Goal: Navigation & Orientation: Understand site structure

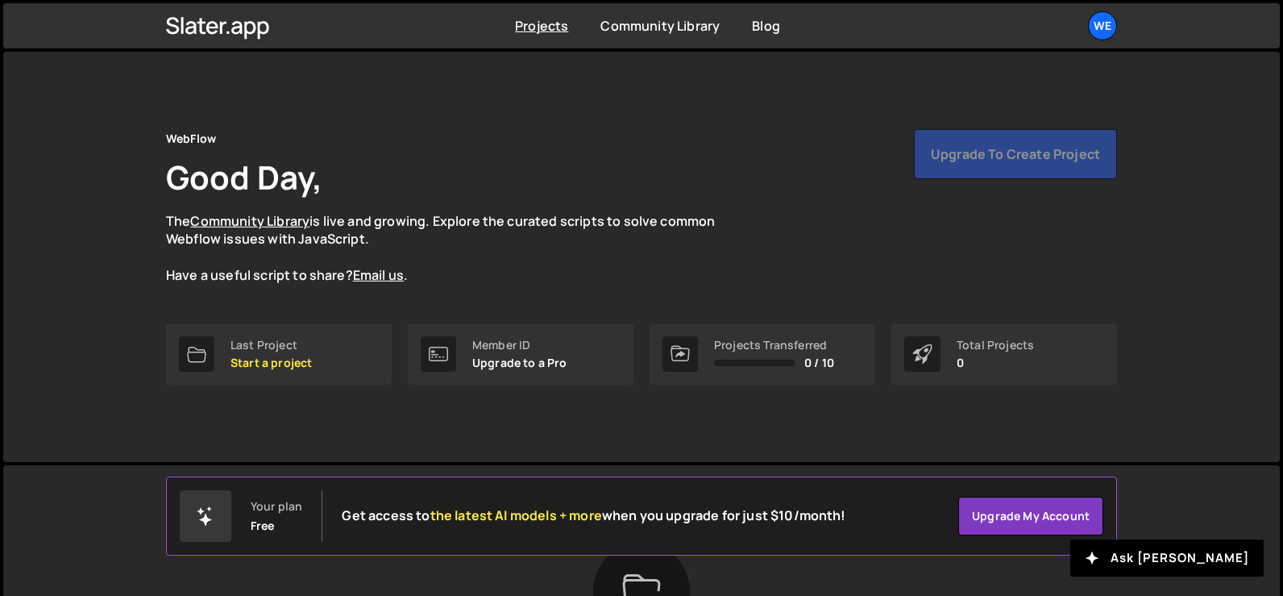
scroll to position [81, 0]
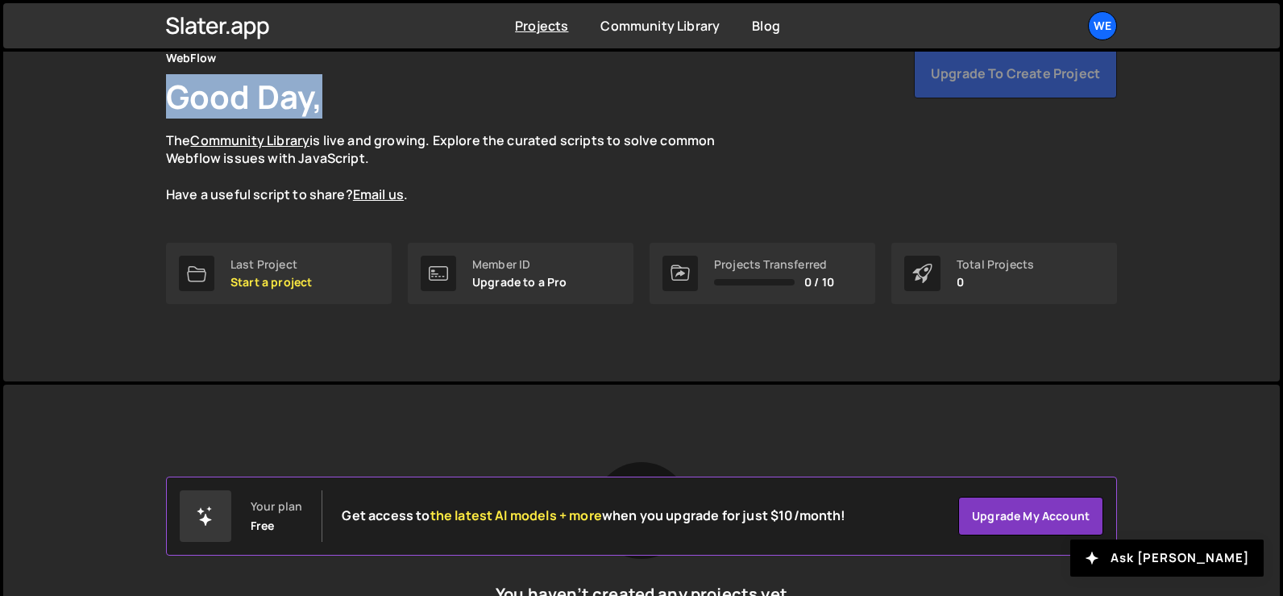
drag, startPoint x: 168, startPoint y: 89, endPoint x: 393, endPoint y: 92, distance: 224.9
click at [389, 89] on div "WebFlow Good Day, The Community Library is live and growing. Explore the curate…" at bounding box center [641, 126] width 951 height 156
click at [393, 92] on div "WebFlow Good Day, The Community Library is live and growing. Explore the curate…" at bounding box center [641, 126] width 951 height 156
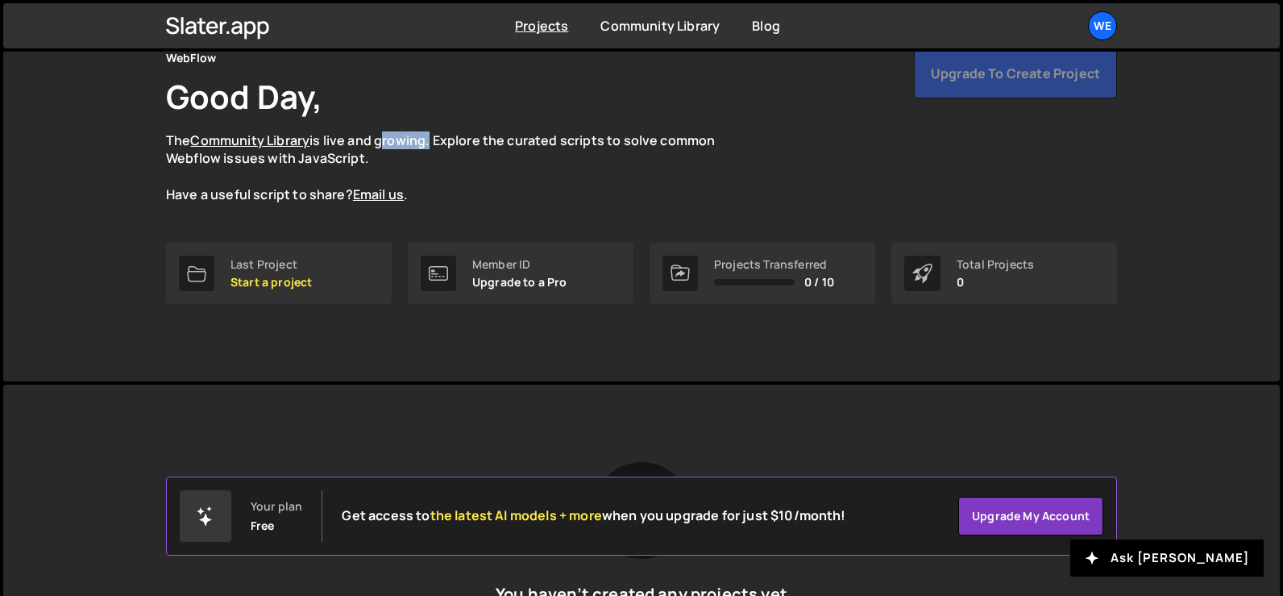
click at [393, 92] on div "WebFlow Good Day, The Community Library is live and growing. Explore the curate…" at bounding box center [641, 126] width 951 height 156
click at [393, 93] on div "WebFlow Good Day, The Community Library is live and growing. Explore the curate…" at bounding box center [641, 126] width 951 height 156
click at [430, 107] on div "WebFlow Good Day, The Community Library is live and growing. Explore the curate…" at bounding box center [641, 126] width 951 height 156
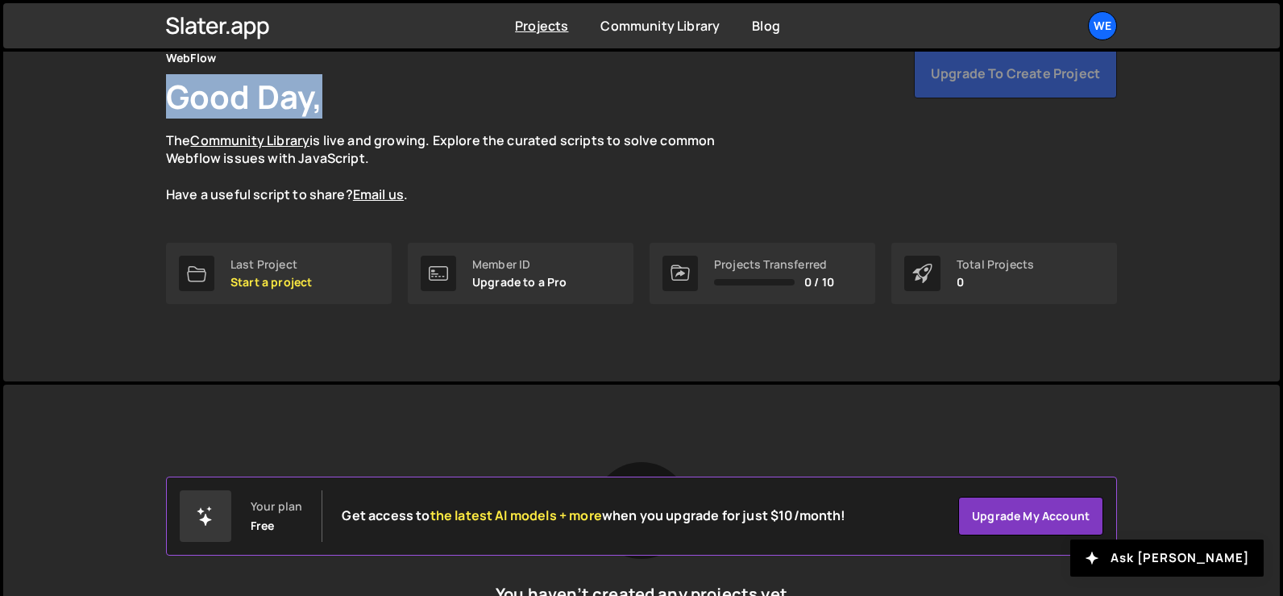
drag, startPoint x: 154, startPoint y: 96, endPoint x: 339, endPoint y: 94, distance: 185.4
click at [339, 94] on div "WebFlow Good Day, The Community Library is live and growing. Explore the curate…" at bounding box center [642, 176] width 1000 height 410
click at [339, 94] on div "WebFlow Good Day, The Community Library is live and growing. Explore the curate…" at bounding box center [641, 126] width 951 height 156
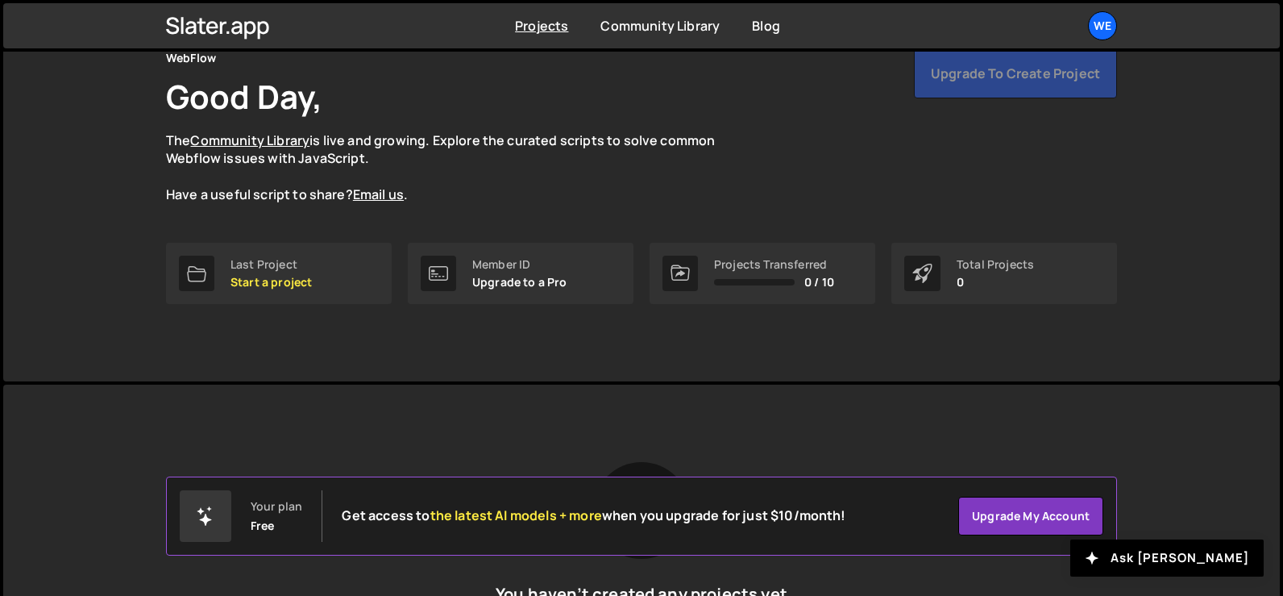
click at [613, 93] on div "WebFlow Good Day, The Community Library is live and growing. Explore the curate…" at bounding box center [641, 126] width 951 height 156
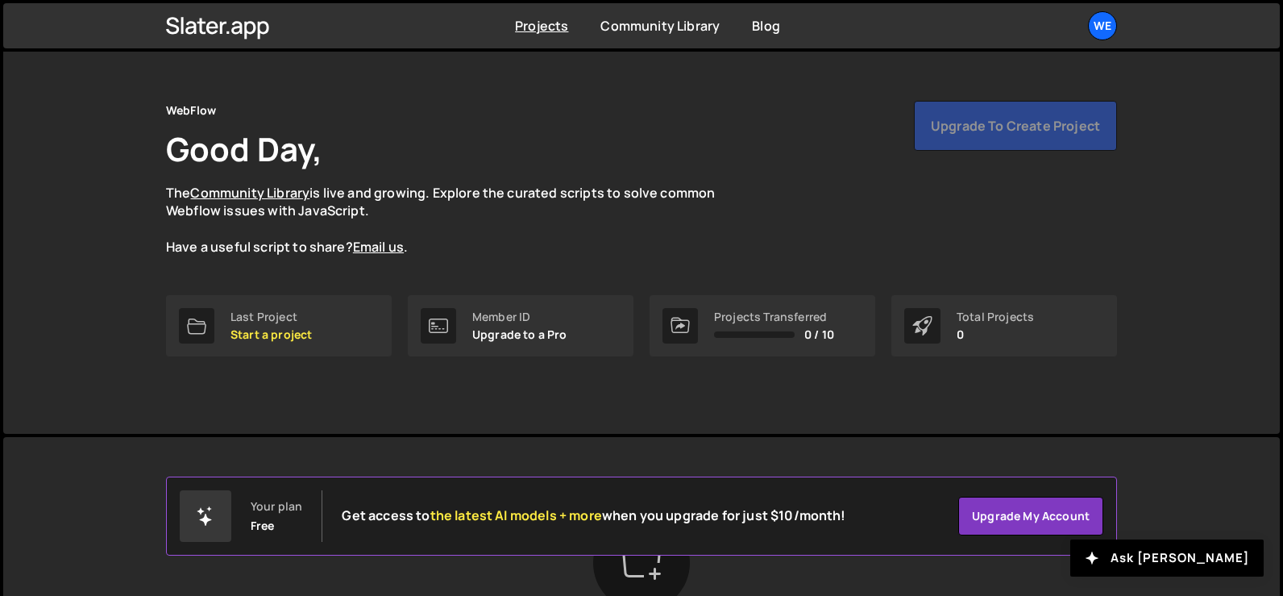
scroll to position [0, 0]
